Goal: Transaction & Acquisition: Obtain resource

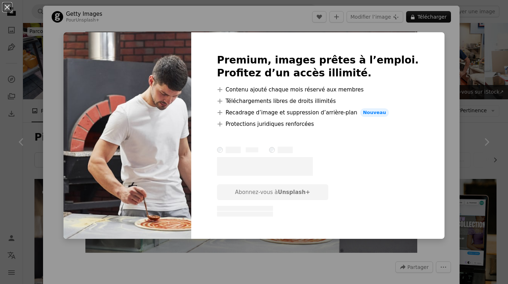
scroll to position [4838, 0]
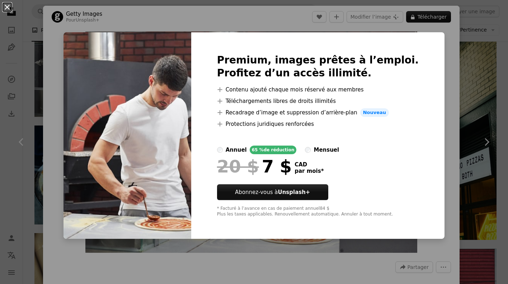
click at [10, 10] on button "An X shape" at bounding box center [7, 7] width 9 height 9
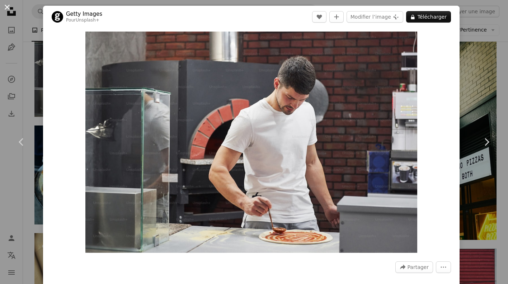
click at [6, 6] on button "An X shape" at bounding box center [7, 7] width 9 height 9
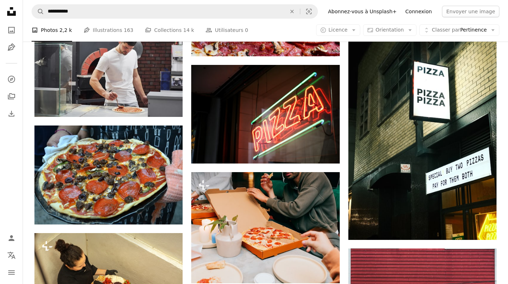
click at [418, 10] on link "Connexion" at bounding box center [418, 11] width 35 height 11
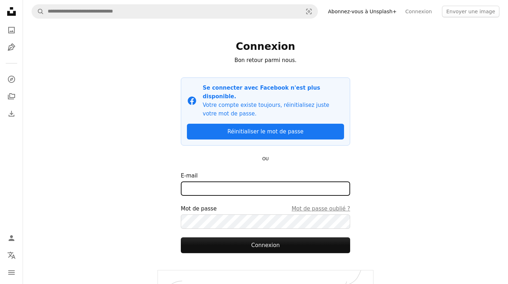
click at [190, 182] on input "E-mail" at bounding box center [265, 189] width 169 height 14
type input "**********"
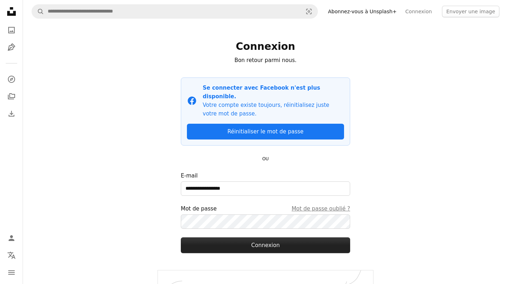
click at [226, 239] on button "Connexion" at bounding box center [265, 245] width 169 height 16
